Goal: Transaction & Acquisition: Download file/media

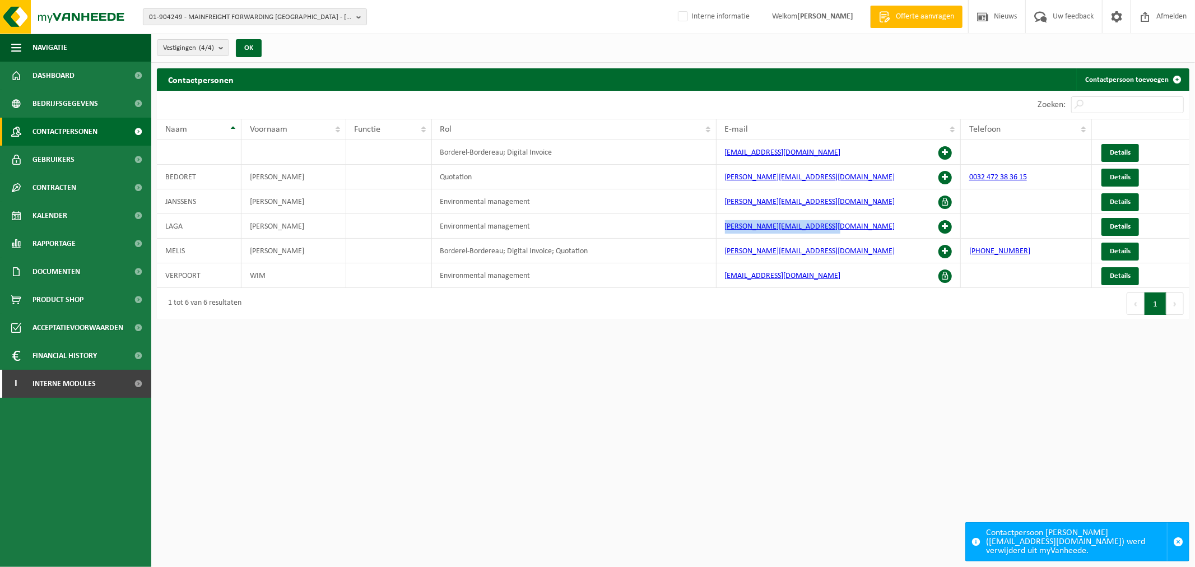
click at [313, 18] on span "01-904249 - MAINFREIGHT FORWARDING BELGIUM - OOSTENDE" at bounding box center [250, 17] width 203 height 17
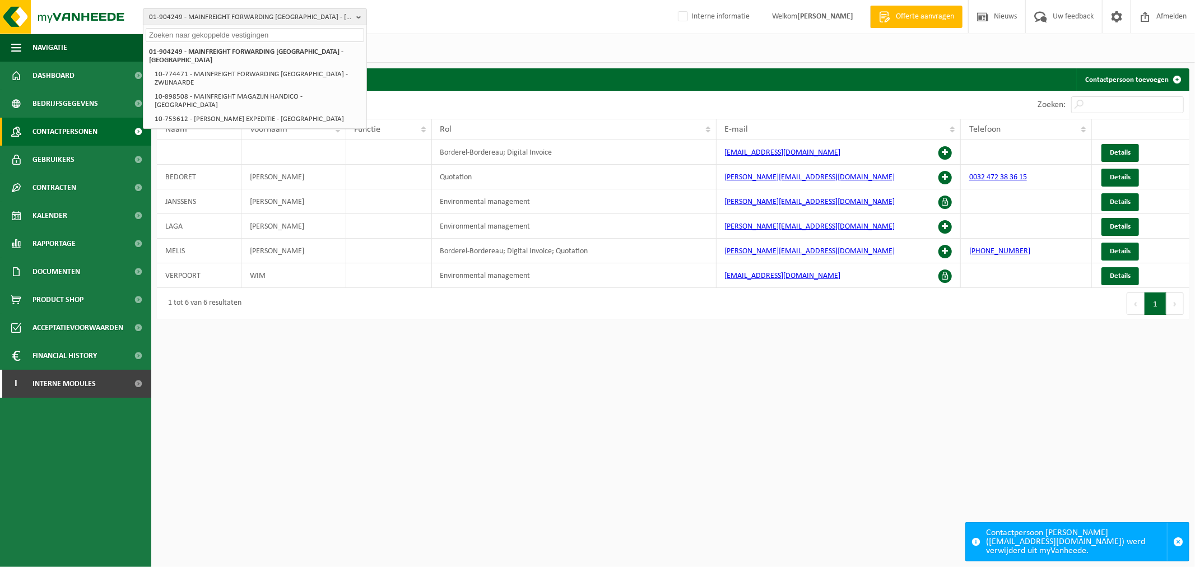
paste input "01-101636"
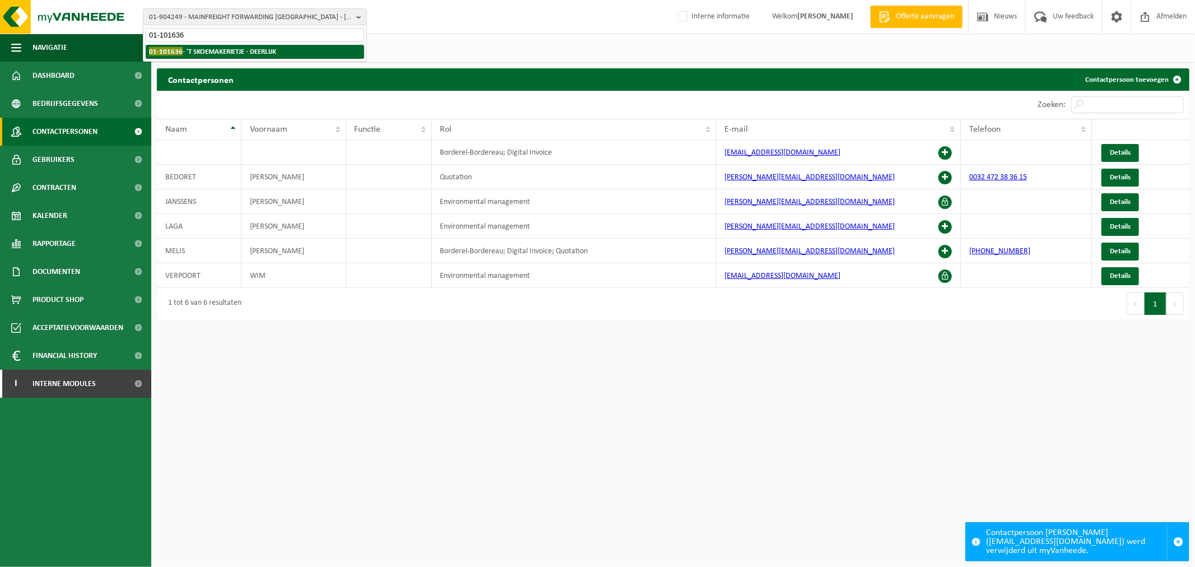
type input "01-101636"
click at [250, 54] on strong "01-101636 - 'T SKOEMAKERIETJE - DEERLIJK" at bounding box center [212, 51] width 127 height 8
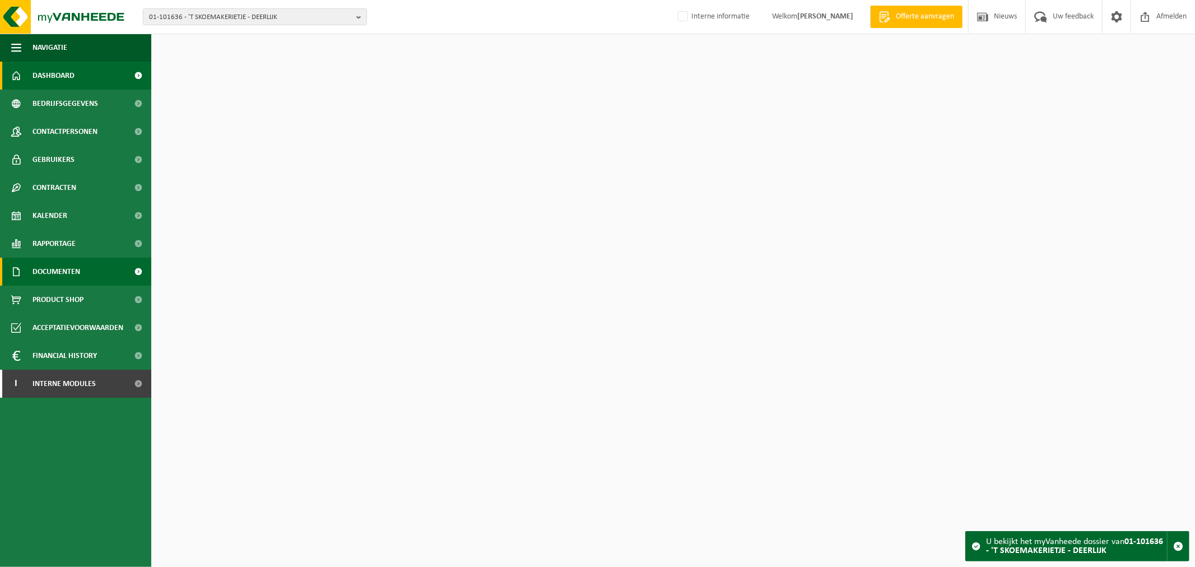
click at [87, 268] on link "Documenten" at bounding box center [75, 272] width 151 height 28
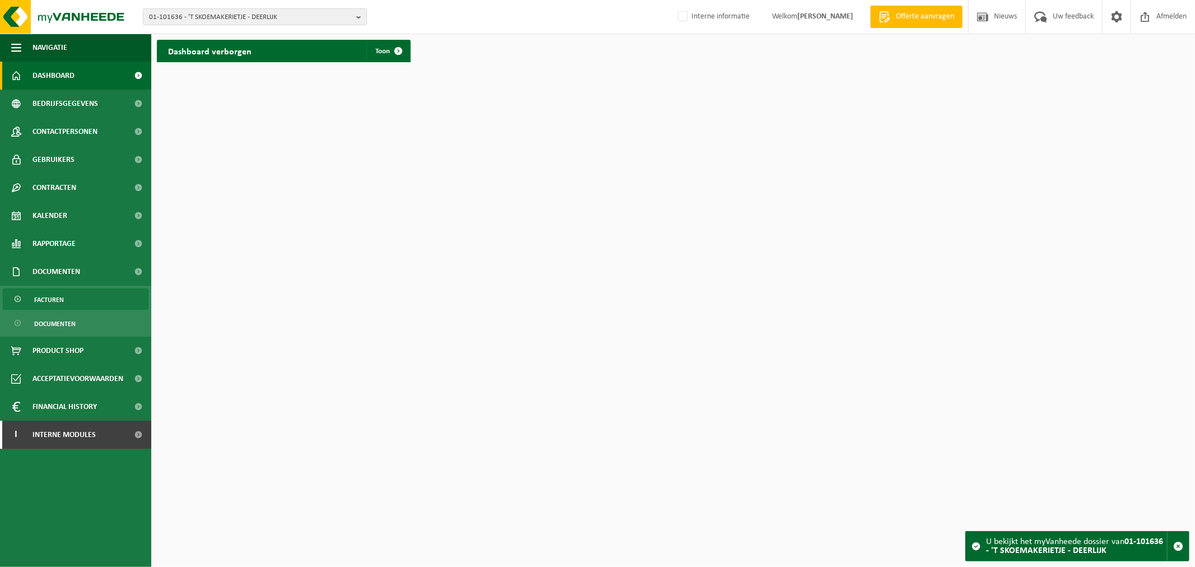
click at [61, 303] on span "Facturen" at bounding box center [49, 299] width 30 height 21
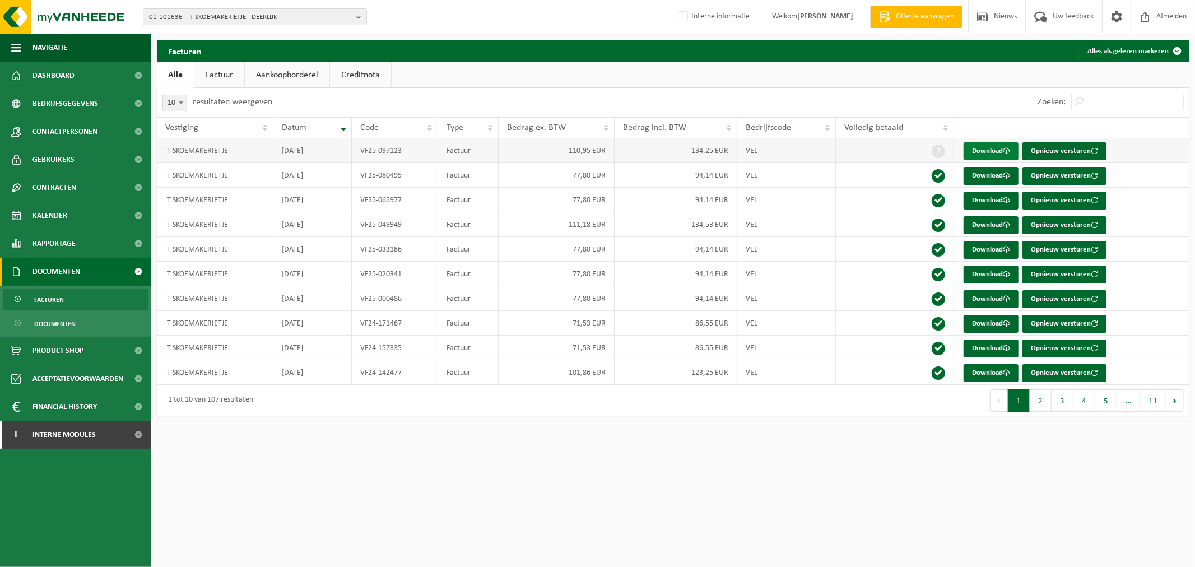
click at [986, 144] on link "Download" at bounding box center [991, 151] width 55 height 18
